Goal: Task Accomplishment & Management: Use online tool/utility

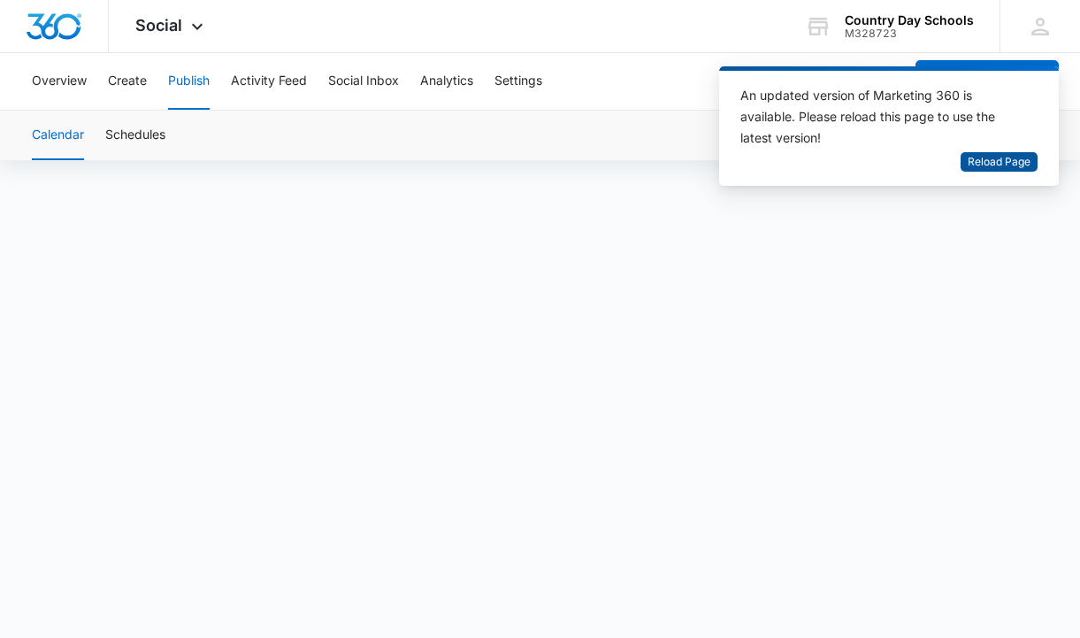
click at [970, 160] on span "Reload Page" at bounding box center [999, 162] width 63 height 17
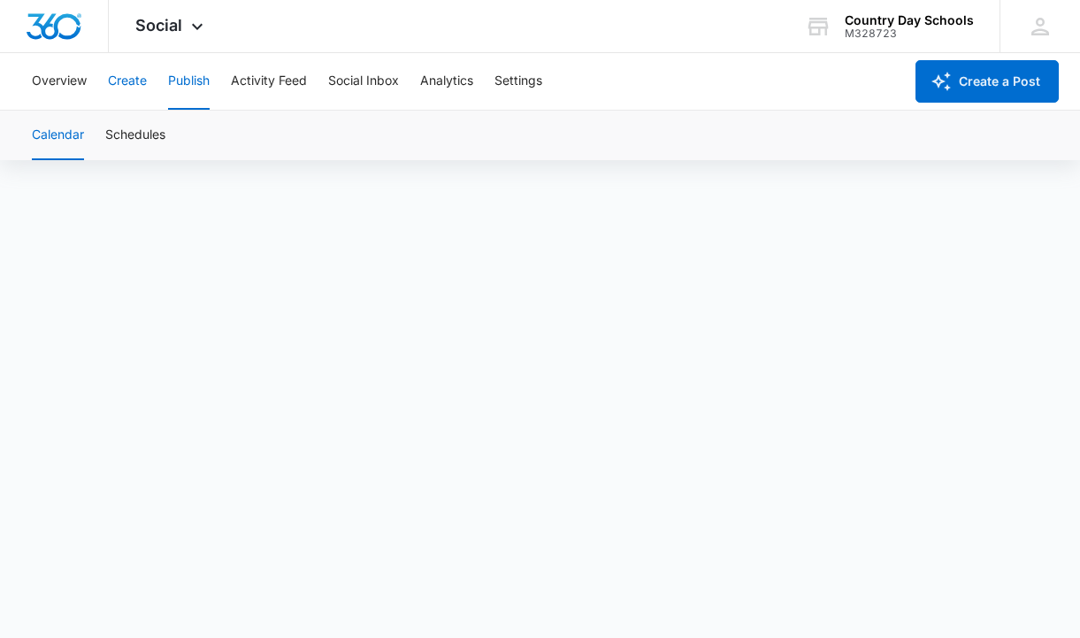
click at [131, 79] on button "Create" at bounding box center [127, 81] width 39 height 57
click at [185, 78] on button "Publish" at bounding box center [189, 81] width 42 height 57
click at [195, 82] on button "Publish" at bounding box center [189, 81] width 42 height 57
